Goal: Task Accomplishment & Management: Manage account settings

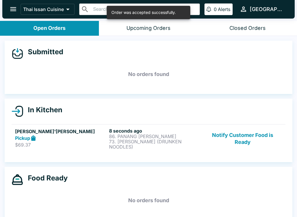
click at [68, 146] on p "$69.37" at bounding box center [61, 145] width 92 height 6
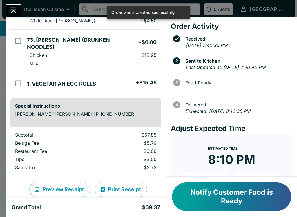
scroll to position [93, 0]
click at [123, 182] on button "Print Receipt" at bounding box center [121, 189] width 52 height 15
click at [12, 10] on icon "Close" at bounding box center [14, 11] width 8 height 8
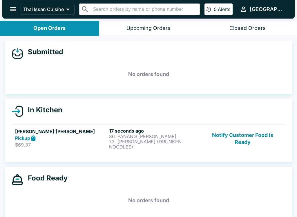
click at [235, 128] on button "Notify Customer Food is Ready" at bounding box center [242, 138] width 79 height 21
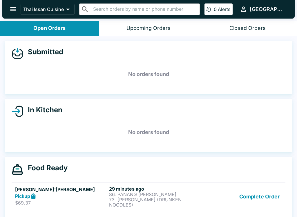
click at [272, 200] on button "Complete Order" at bounding box center [259, 196] width 45 height 21
